Goal: Task Accomplishment & Management: Complete application form

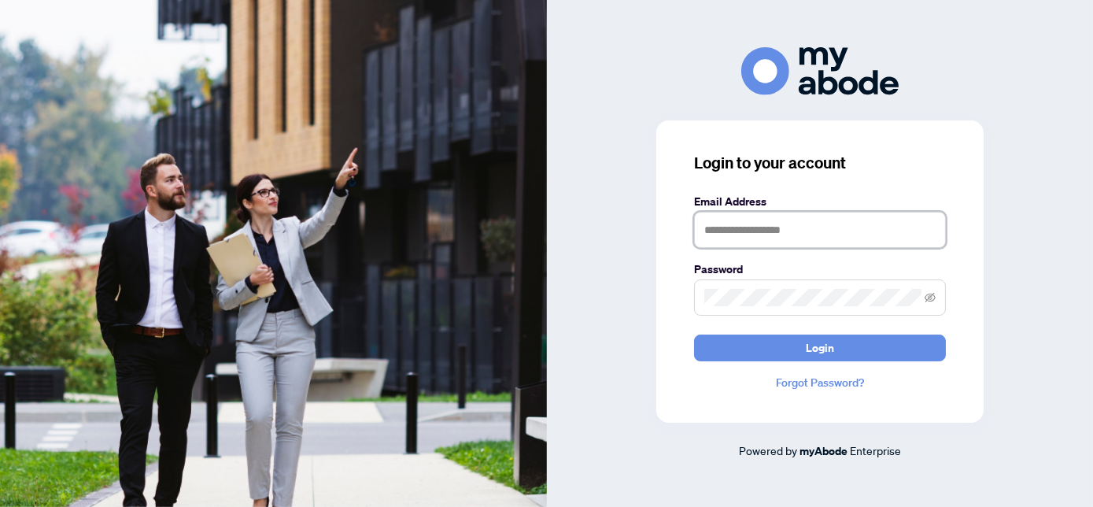
click at [759, 237] on input "text" at bounding box center [820, 230] width 252 height 36
type input "**********"
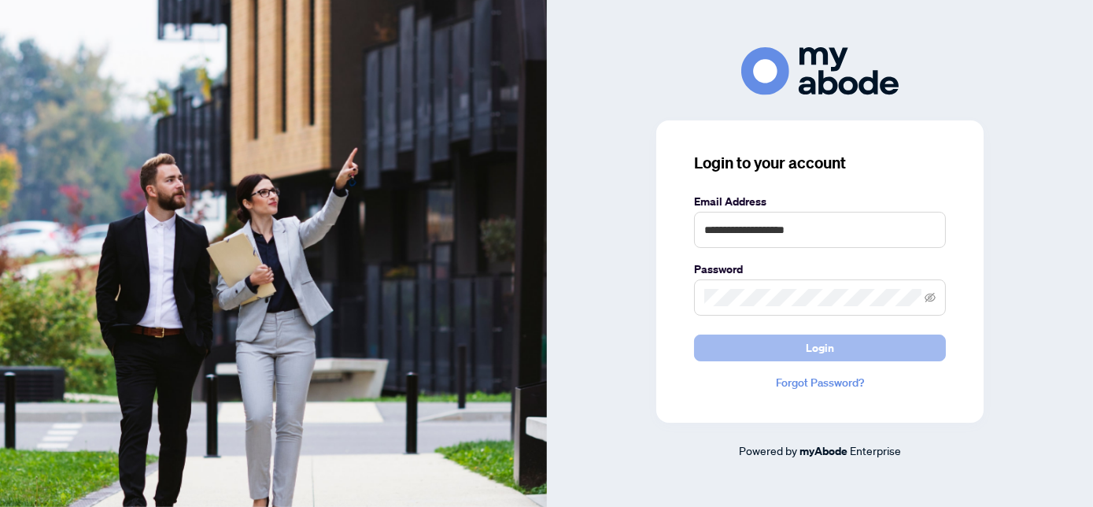
click at [772, 349] on button "Login" at bounding box center [820, 347] width 252 height 27
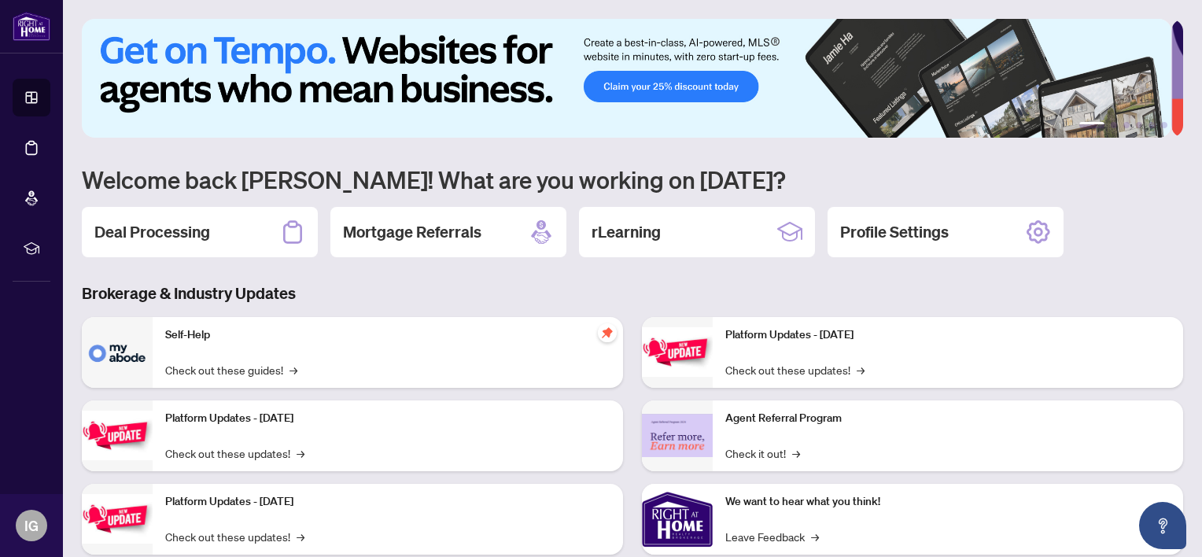
click at [175, 231] on h2 "Deal Processing" at bounding box center [152, 232] width 116 height 22
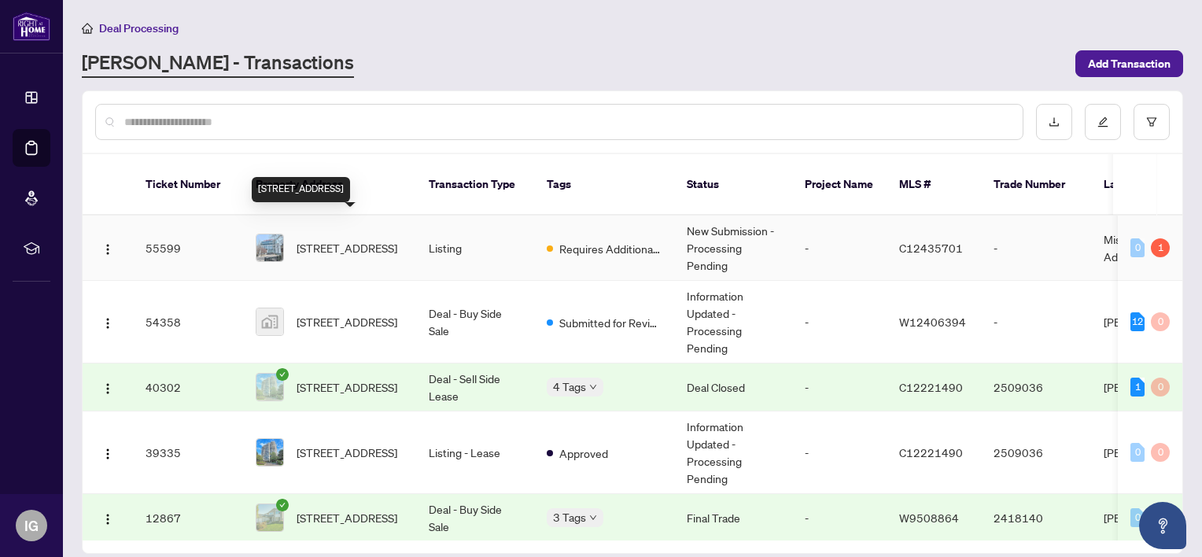
click at [356, 239] on span "[STREET_ADDRESS]" at bounding box center [347, 247] width 101 height 17
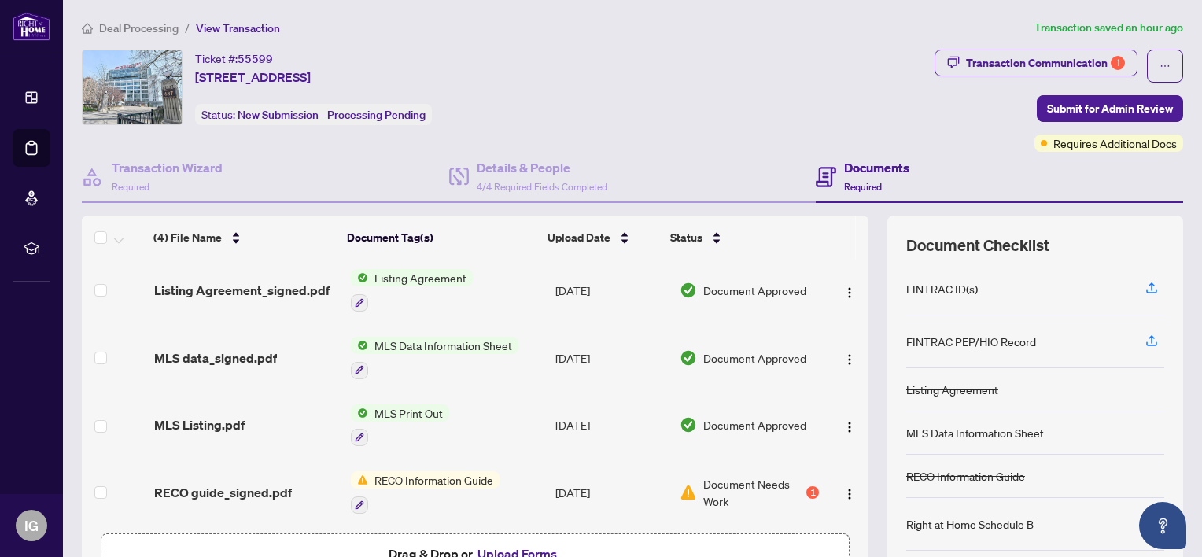
scroll to position [4, 0]
click at [473, 551] on button "Upload Forms" at bounding box center [517, 554] width 89 height 20
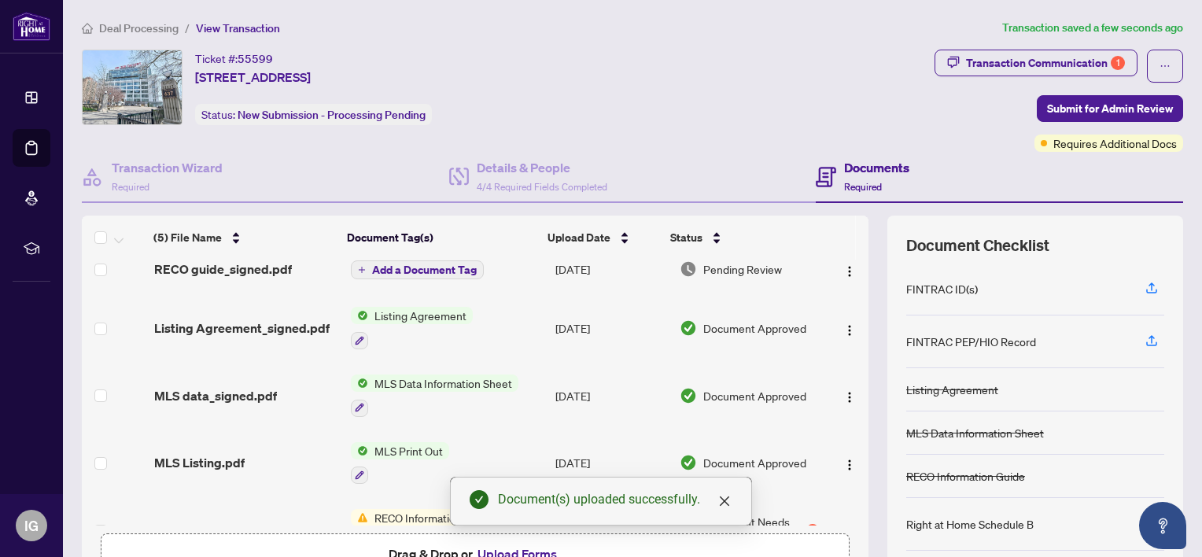
scroll to position [0, 0]
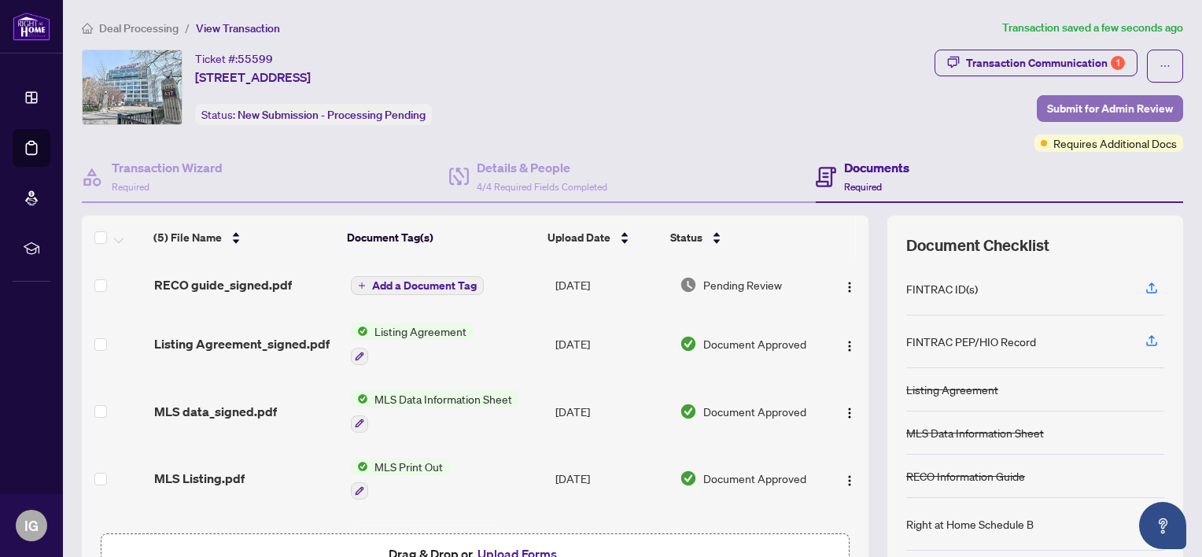
click at [1136, 103] on span "Submit for Admin Review" at bounding box center [1110, 108] width 126 height 25
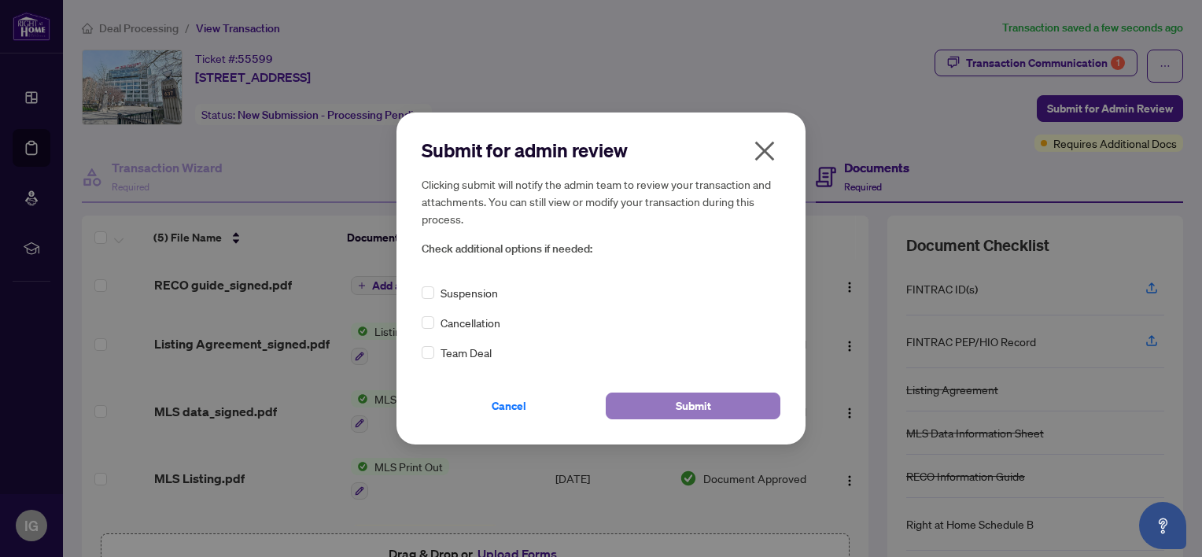
click at [689, 401] on span "Submit" at bounding box center [693, 405] width 35 height 25
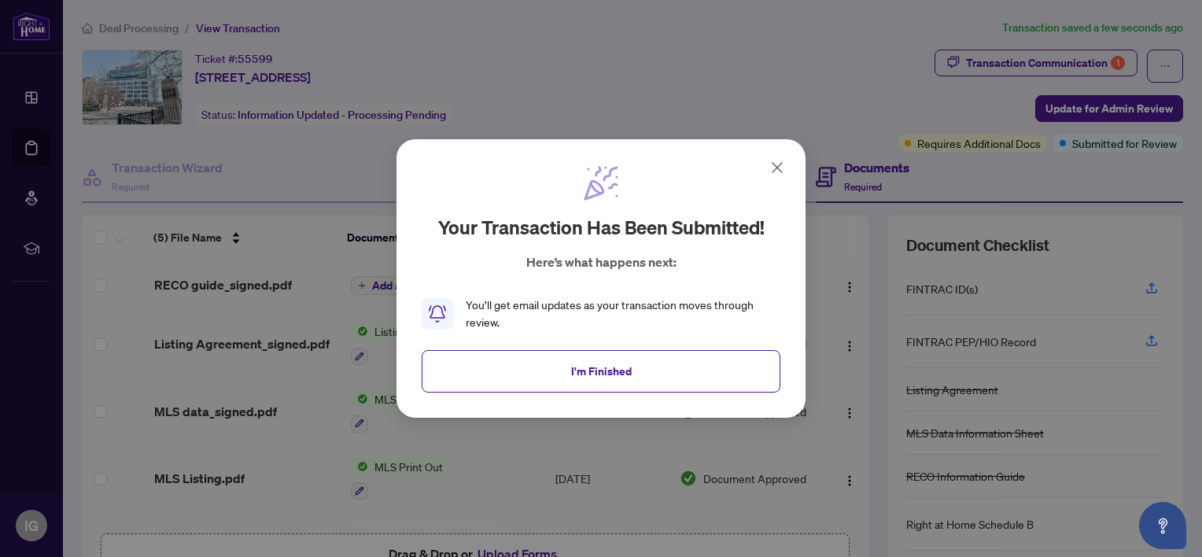
click at [655, 367] on button "I'm Finished" at bounding box center [601, 371] width 359 height 42
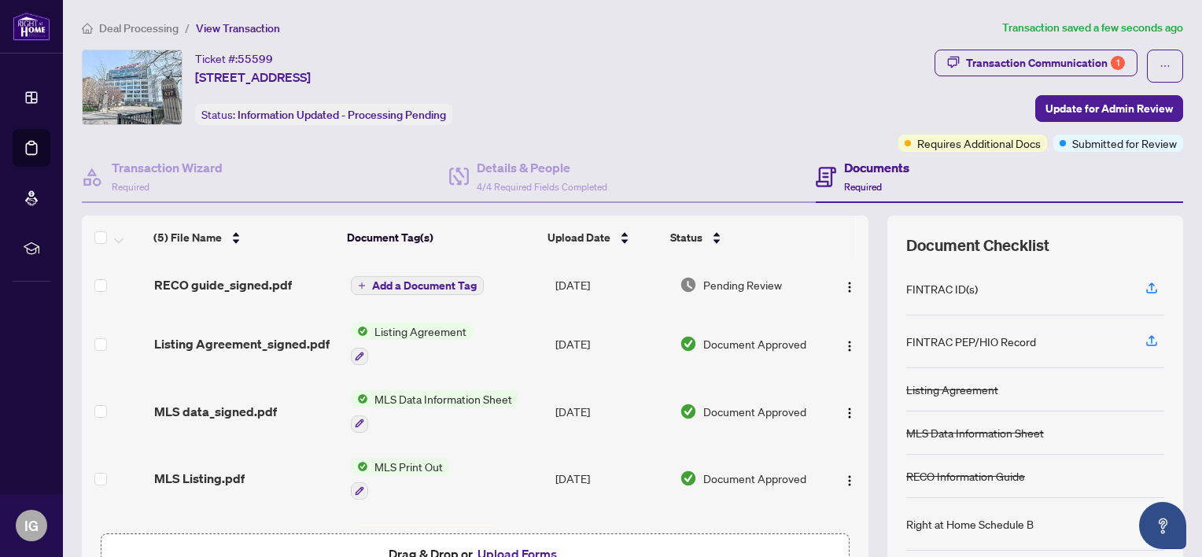
scroll to position [54, 0]
